Goal: Download file/media

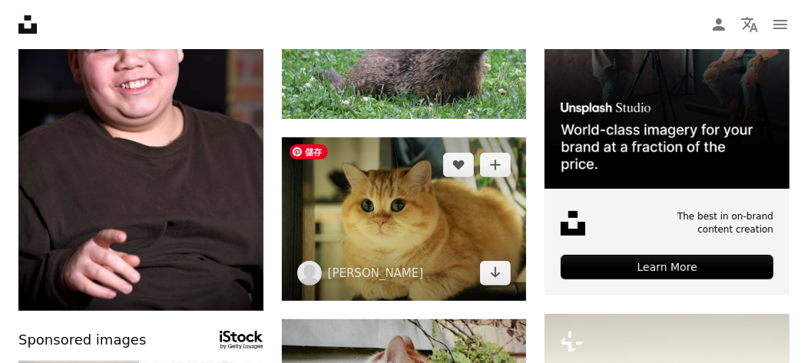
scroll to position [306, 0]
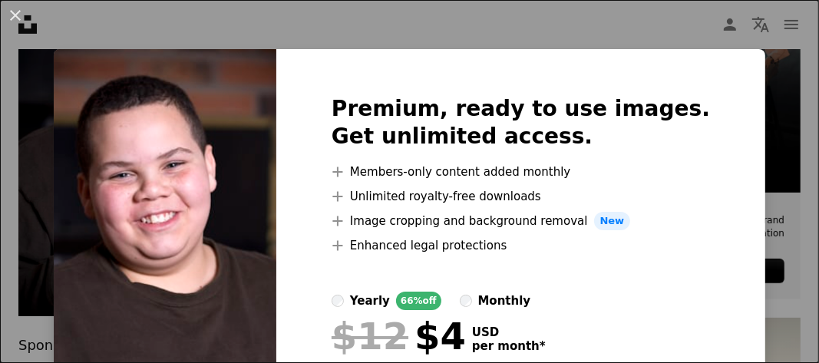
drag, startPoint x: 559, startPoint y: 31, endPoint x: 343, endPoint y: 89, distance: 223.6
click at [560, 30] on div "An X shape Premium, ready to use images. Get unlimited access. A plus sign Memb…" at bounding box center [409, 181] width 819 height 363
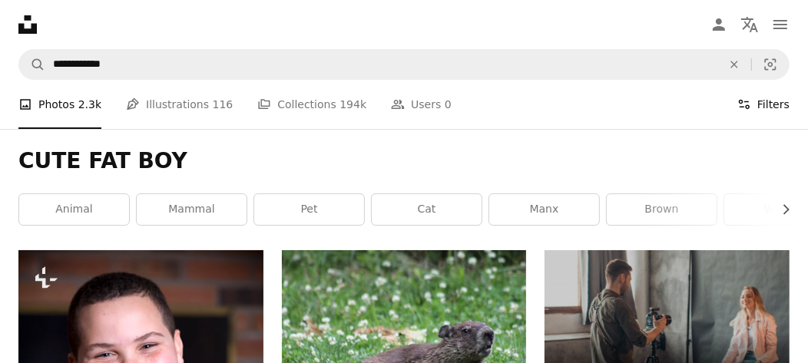
click at [766, 109] on button "Filters Filters" at bounding box center [763, 104] width 52 height 49
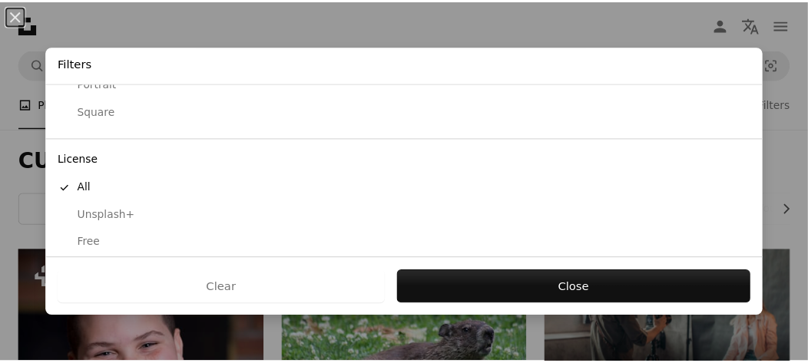
scroll to position [243, 0]
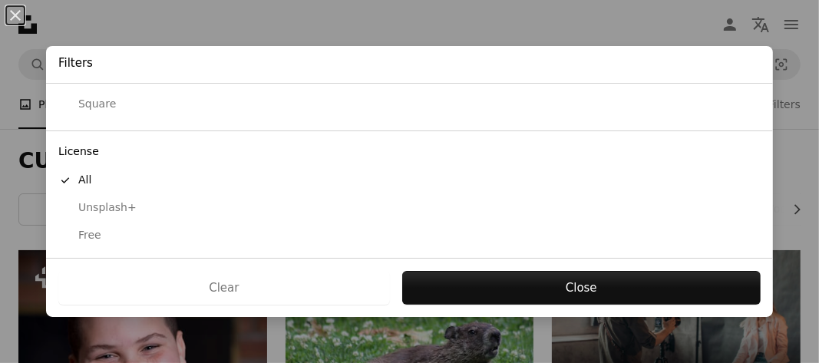
click at [84, 230] on div "Free" at bounding box center [409, 235] width 703 height 15
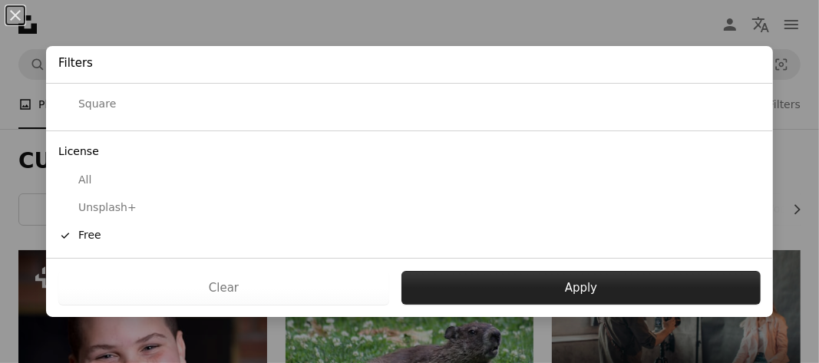
click at [573, 295] on button "Apply" at bounding box center [581, 288] width 359 height 34
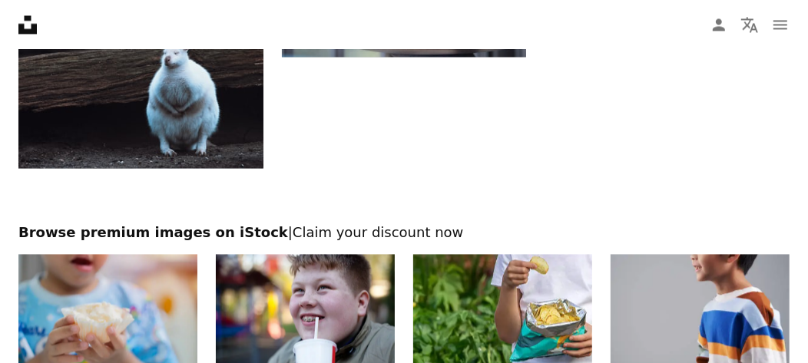
scroll to position [2227, 0]
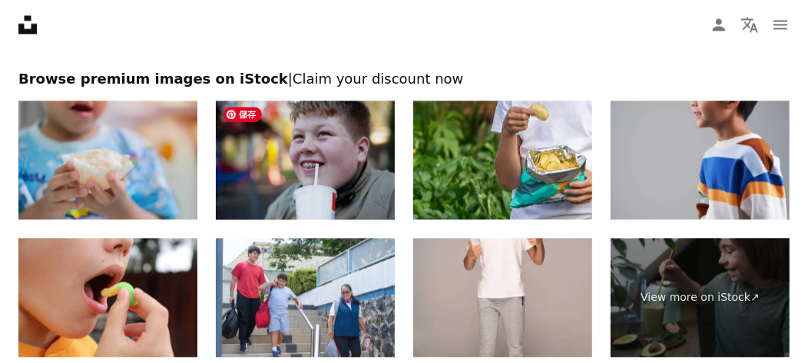
click at [312, 172] on img at bounding box center [305, 160] width 179 height 119
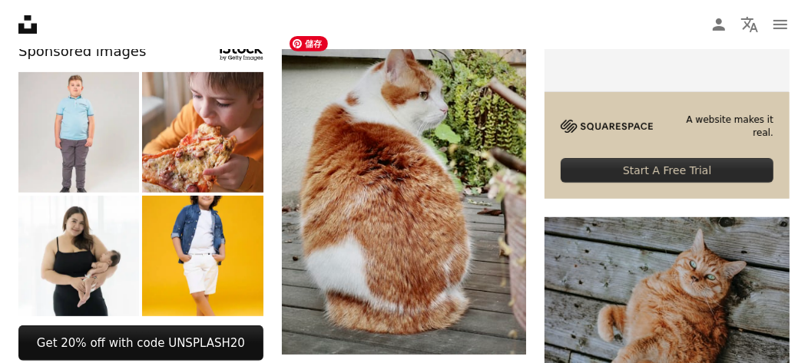
scroll to position [383, 0]
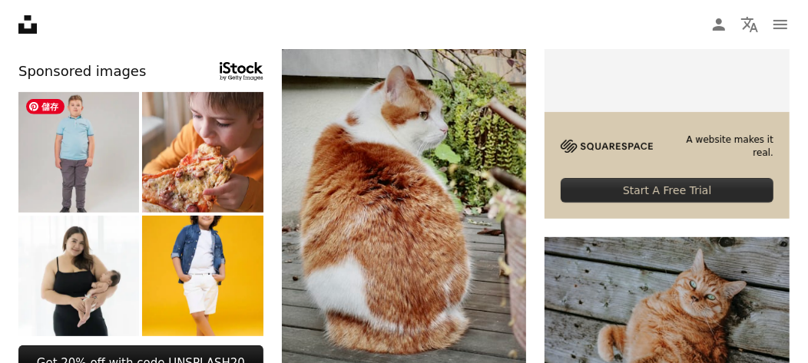
click at [105, 175] on img at bounding box center [78, 152] width 121 height 121
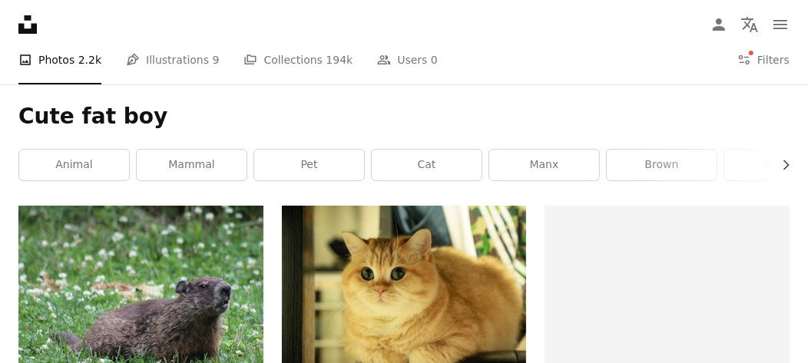
scroll to position [0, 0]
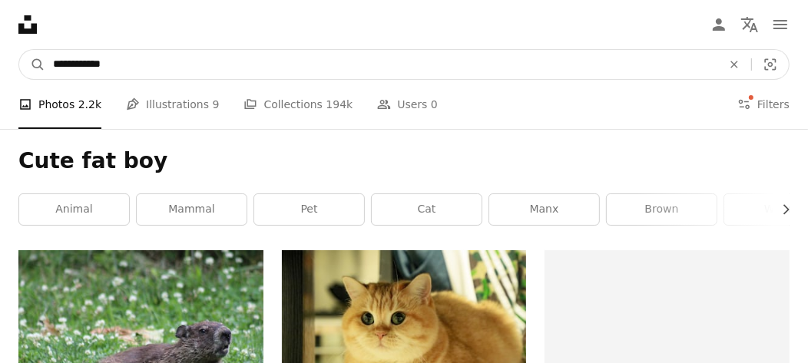
drag, startPoint x: 90, startPoint y: 64, endPoint x: 73, endPoint y: 64, distance: 16.9
click at [73, 64] on input "**********" at bounding box center [381, 64] width 672 height 29
click at [81, 64] on input "**********" at bounding box center [381, 64] width 672 height 29
click at [88, 65] on input "**********" at bounding box center [381, 64] width 672 height 29
drag, startPoint x: 89, startPoint y: 66, endPoint x: 75, endPoint y: 66, distance: 13.8
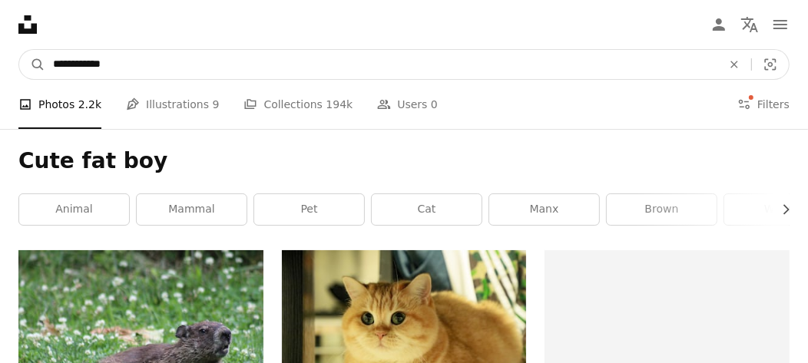
click at [75, 66] on input "**********" at bounding box center [381, 64] width 672 height 29
type input "*********"
click at [19, 50] on button "A magnifying glass" at bounding box center [32, 64] width 26 height 29
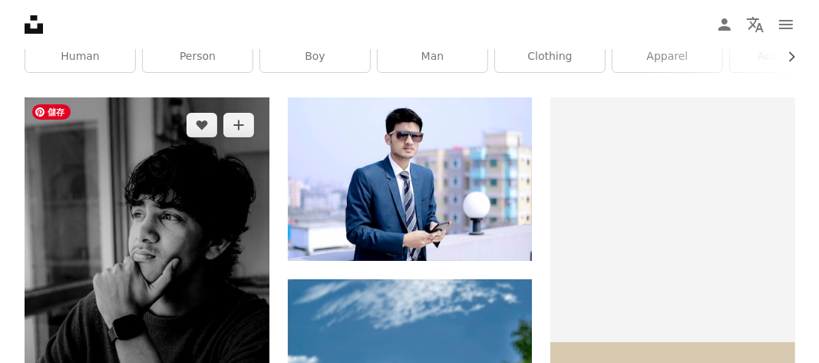
scroll to position [230, 0]
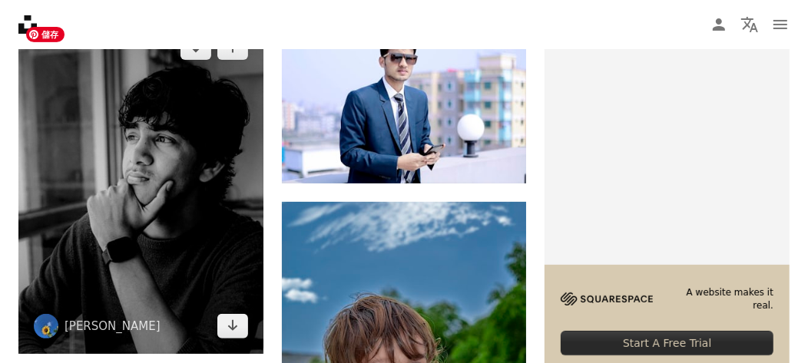
click at [180, 177] on img at bounding box center [140, 187] width 245 height 334
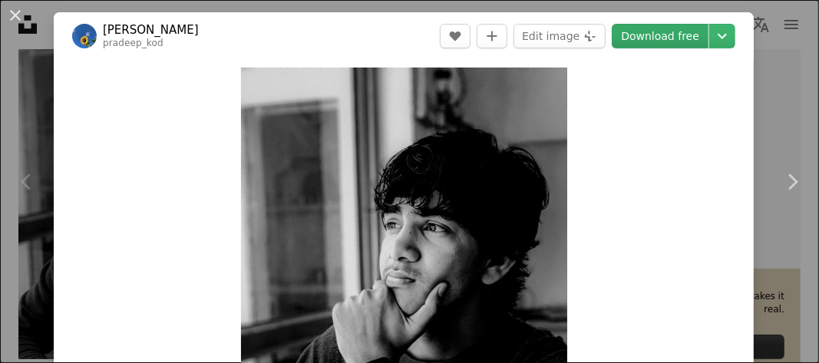
click at [654, 32] on link "Download free" at bounding box center [660, 36] width 97 height 25
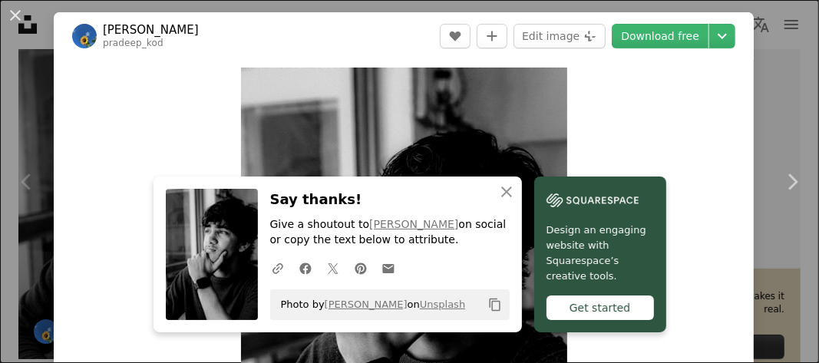
drag, startPoint x: 15, startPoint y: 14, endPoint x: 182, endPoint y: 70, distance: 175.8
click at [15, 14] on button "An X shape" at bounding box center [15, 15] width 18 height 18
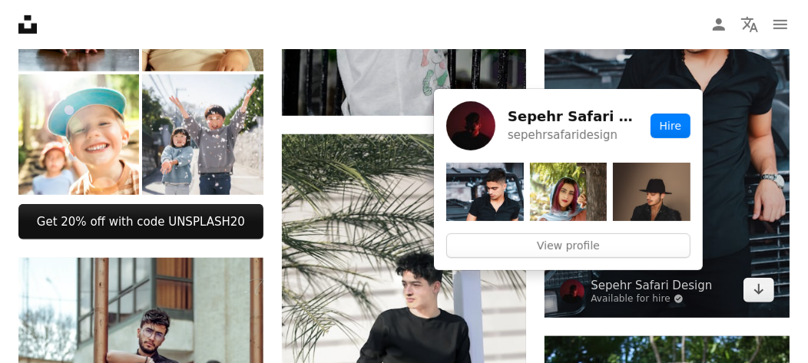
scroll to position [538, 0]
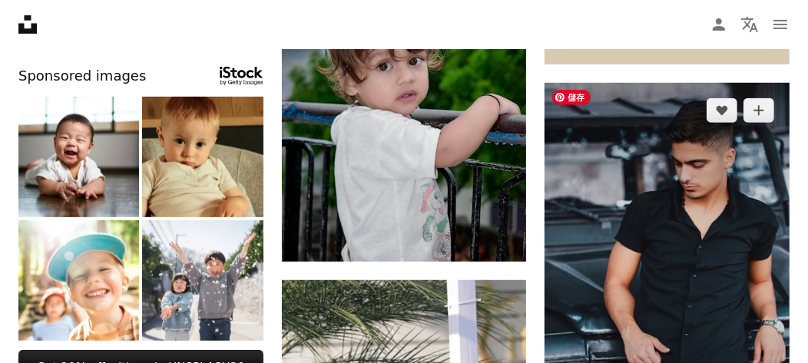
click at [670, 177] on img at bounding box center [666, 273] width 245 height 381
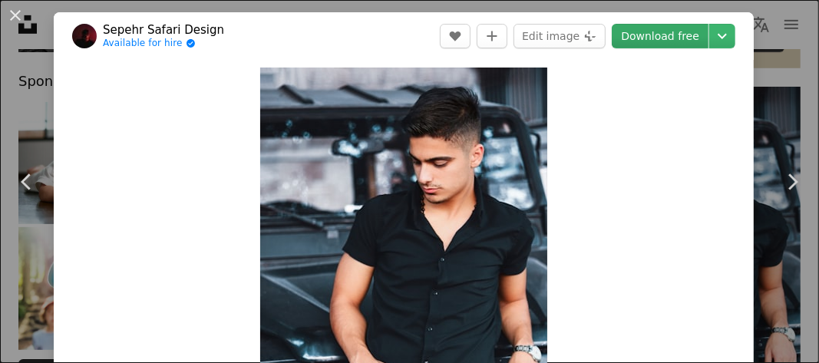
click at [655, 42] on link "Download free" at bounding box center [660, 36] width 97 height 25
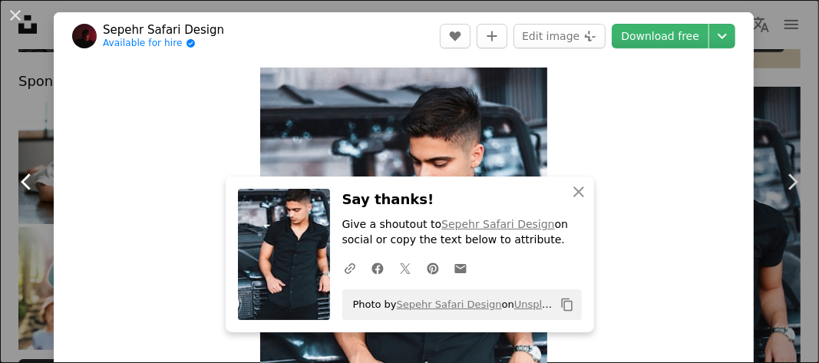
click at [2, 131] on link "Chevron left" at bounding box center [27, 181] width 54 height 147
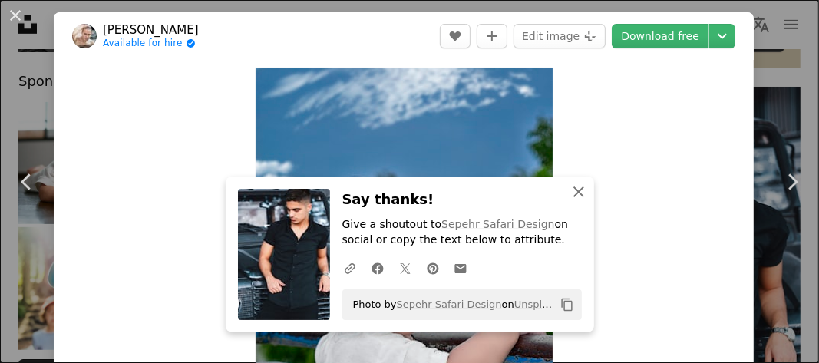
click at [574, 186] on icon "An X shape" at bounding box center [579, 192] width 18 height 18
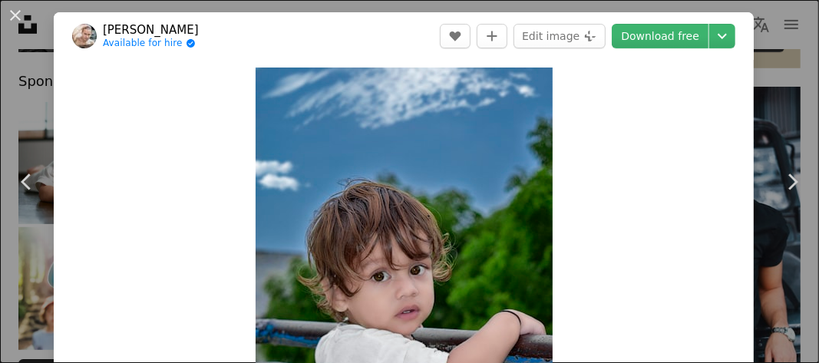
click at [22, 88] on div "An X shape Chevron left Chevron right [PERSON_NAME] Available for hire A checkm…" at bounding box center [409, 181] width 819 height 363
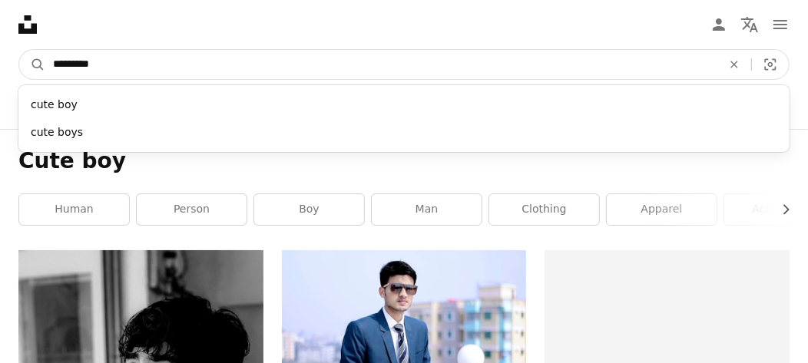
drag, startPoint x: 104, startPoint y: 64, endPoint x: 81, endPoint y: 64, distance: 23.0
click at [81, 64] on input "*********" at bounding box center [381, 64] width 672 height 29
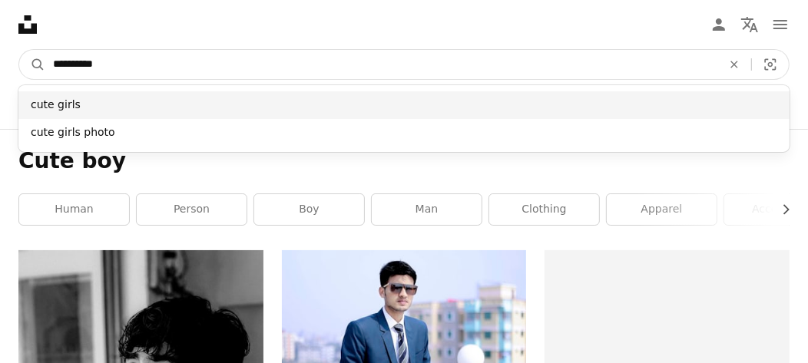
type input "**********"
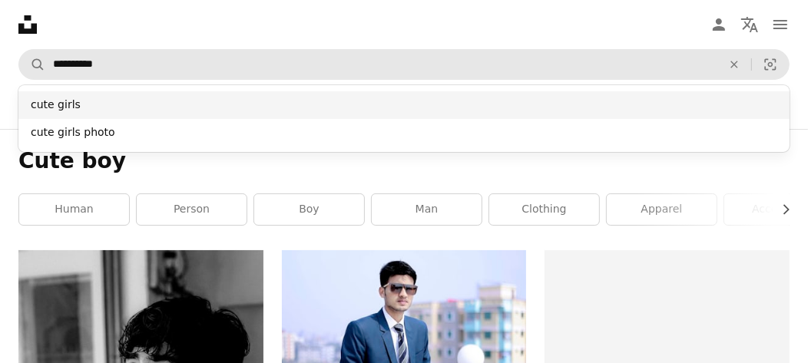
click at [160, 98] on div "cute girls" at bounding box center [403, 105] width 771 height 28
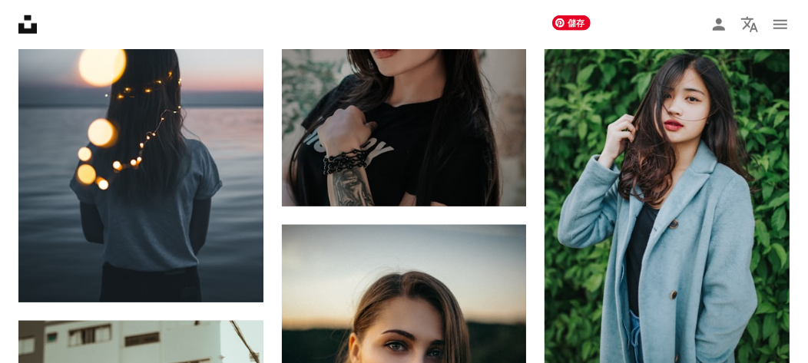
scroll to position [614, 0]
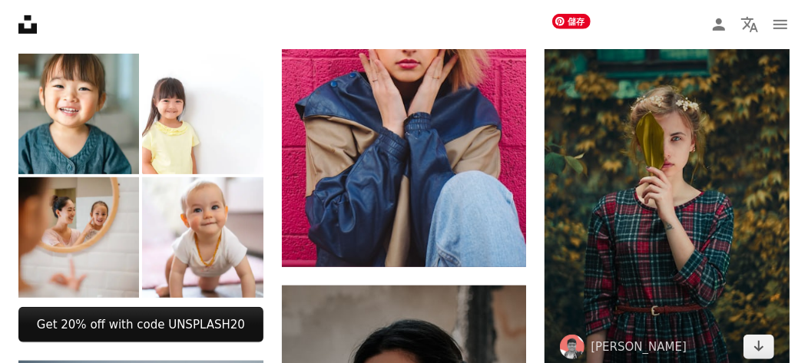
click at [673, 154] on img at bounding box center [666, 191] width 245 height 368
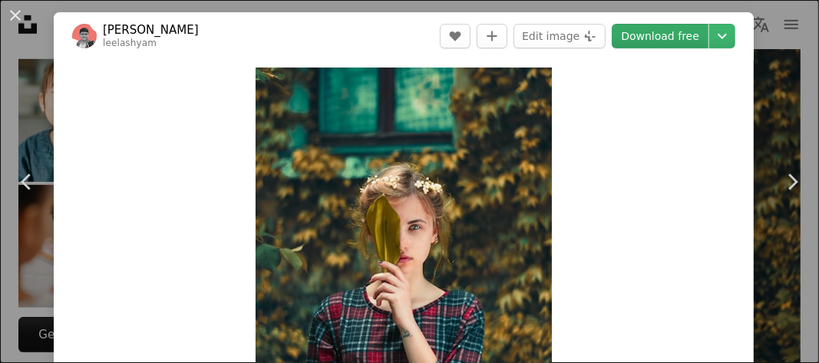
click at [656, 37] on link "Download free" at bounding box center [660, 36] width 97 height 25
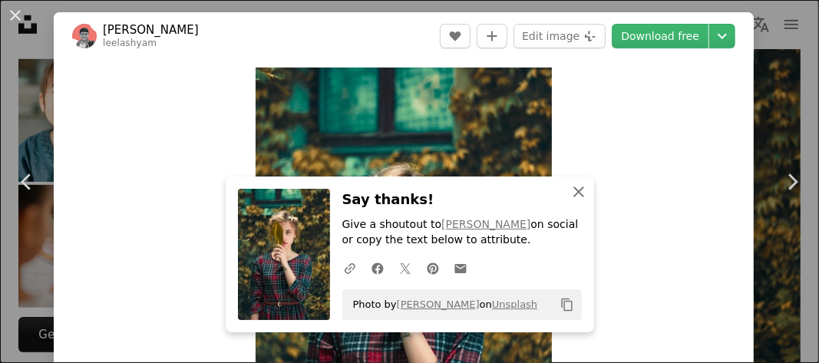
click at [570, 196] on icon "An X shape" at bounding box center [579, 192] width 18 height 18
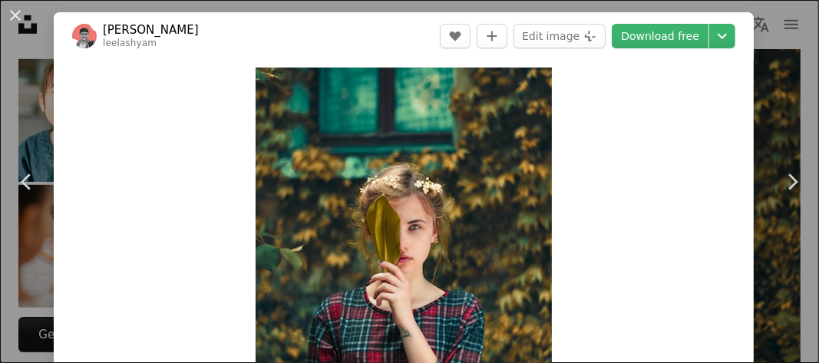
click at [764, 43] on div "An X shape Chevron left Chevron right [PERSON_NAME] A heart A plus sign Edit im…" at bounding box center [409, 181] width 819 height 363
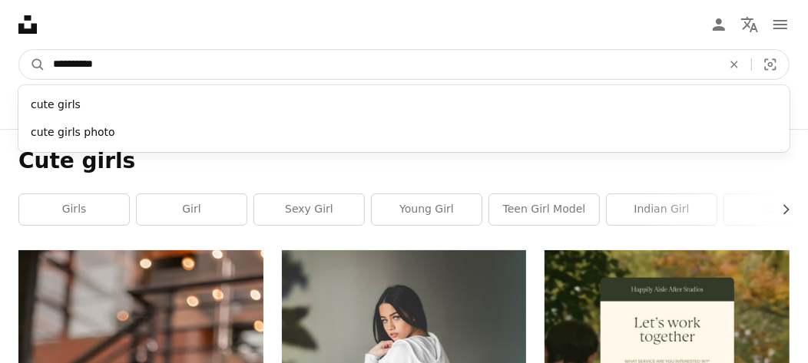
drag, startPoint x: 110, startPoint y: 61, endPoint x: 53, endPoint y: 61, distance: 56.8
click at [53, 61] on input "**********" at bounding box center [381, 64] width 672 height 29
type input "*"
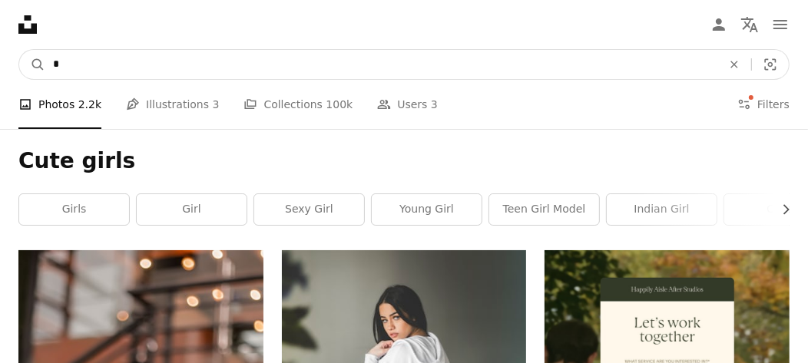
type input "*"
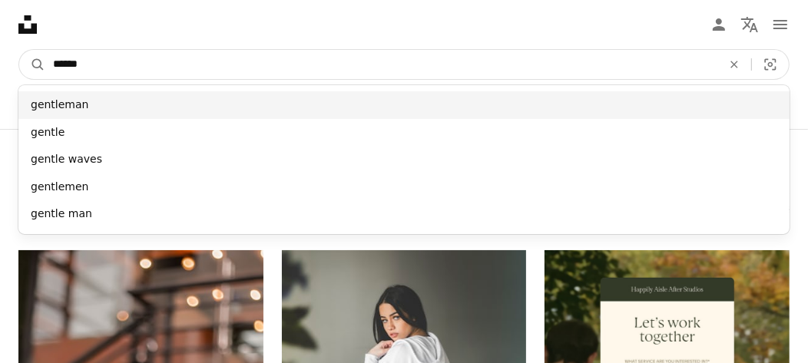
type input "******"
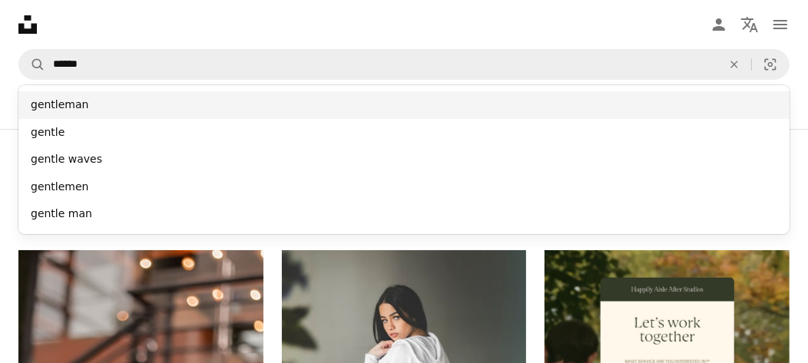
click at [119, 103] on div "gentleman" at bounding box center [403, 105] width 771 height 28
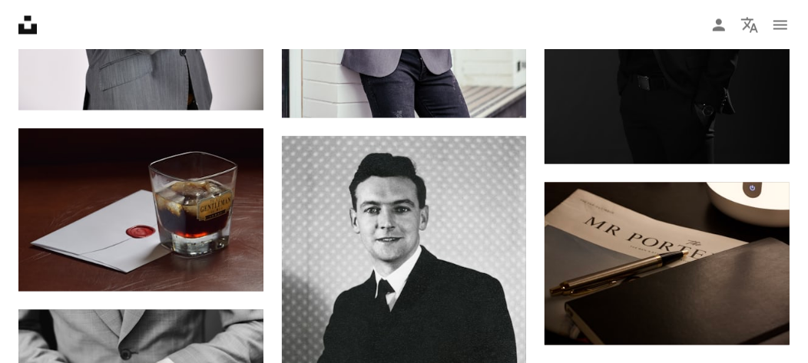
scroll to position [1690, 0]
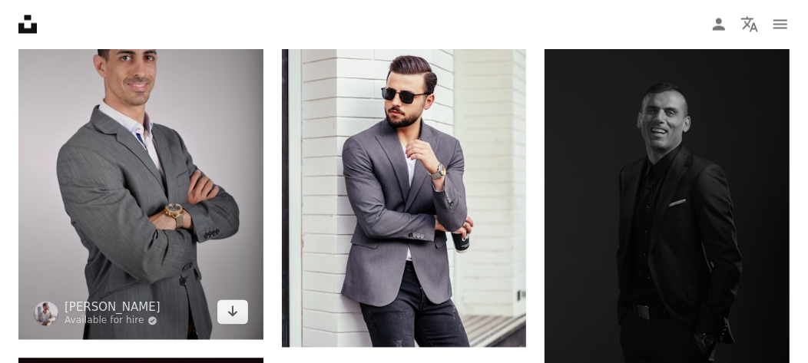
click at [201, 108] on img at bounding box center [140, 156] width 245 height 367
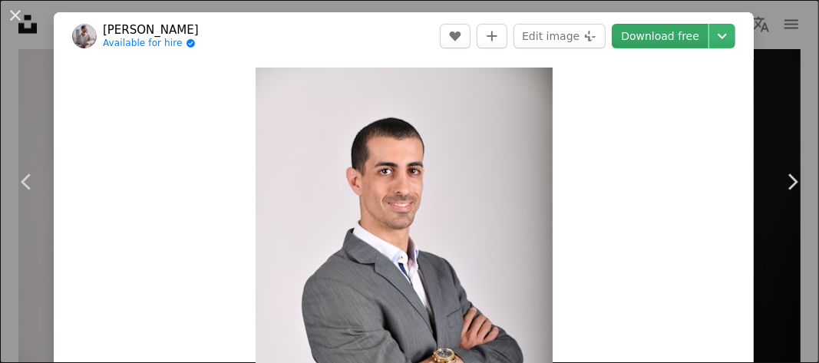
click at [645, 34] on link "Download free" at bounding box center [660, 36] width 97 height 25
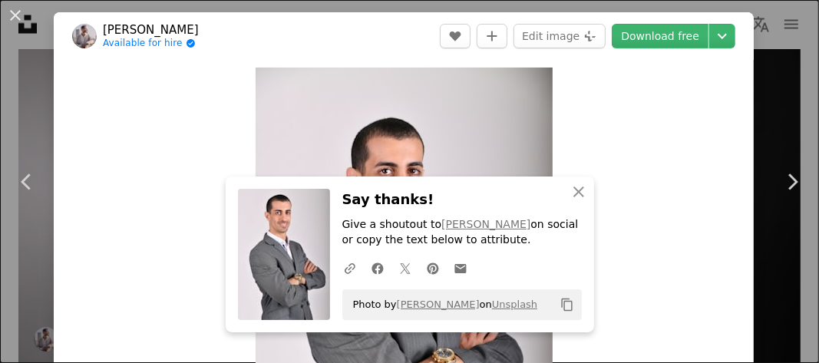
drag, startPoint x: 13, startPoint y: 20, endPoint x: 172, endPoint y: 102, distance: 179.0
click at [13, 20] on button "An X shape" at bounding box center [15, 15] width 18 height 18
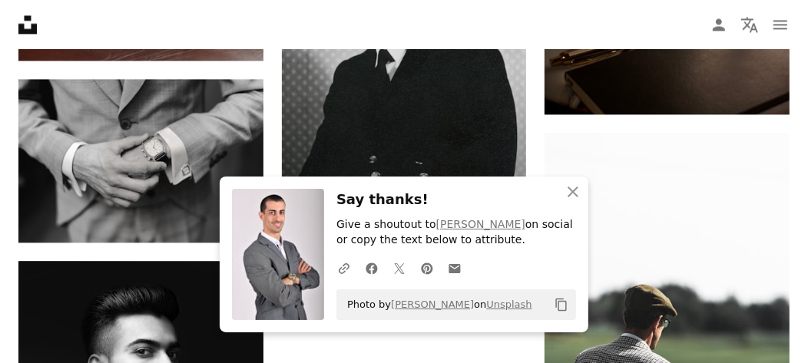
scroll to position [1997, 0]
